Goal: Check status: Check status

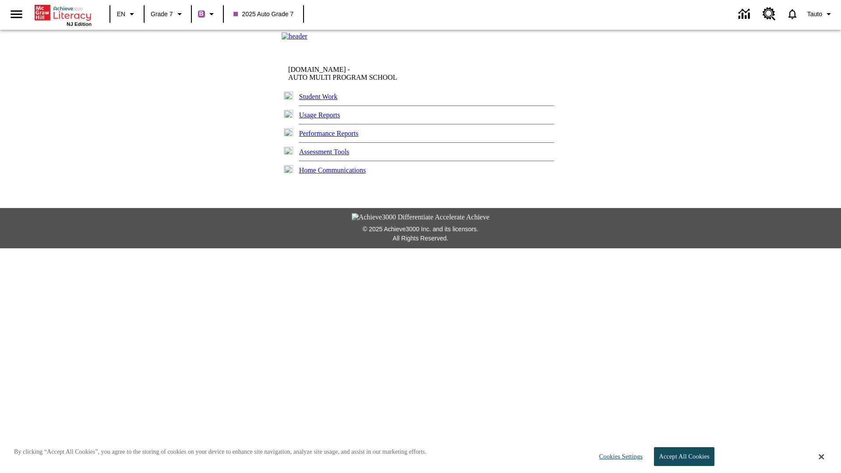
click at [335, 137] on link "Performance Reports" at bounding box center [329, 133] width 60 height 7
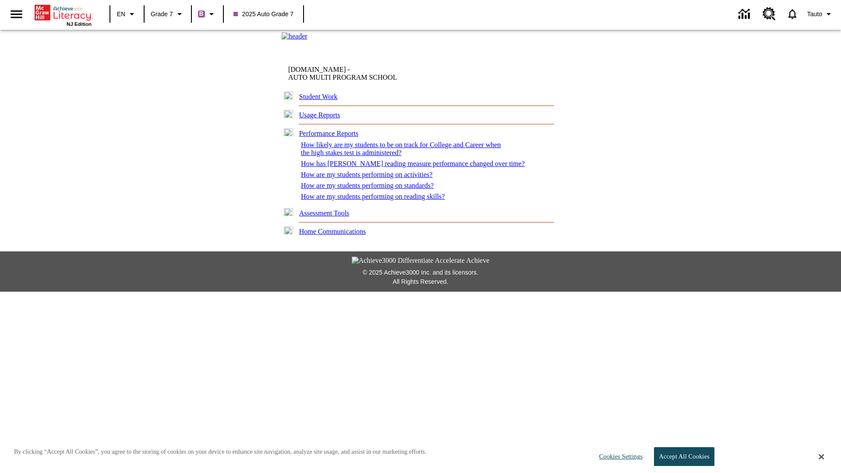
click at [369, 178] on link "How are my students performing on activities?" at bounding box center [366, 174] width 131 height 7
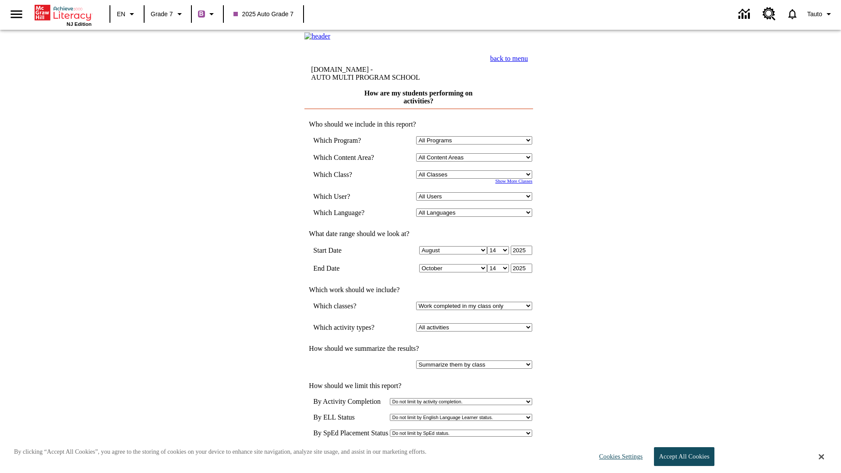
select select "21437138"
select select "4"
